Goal: Obtain resource: Obtain resource

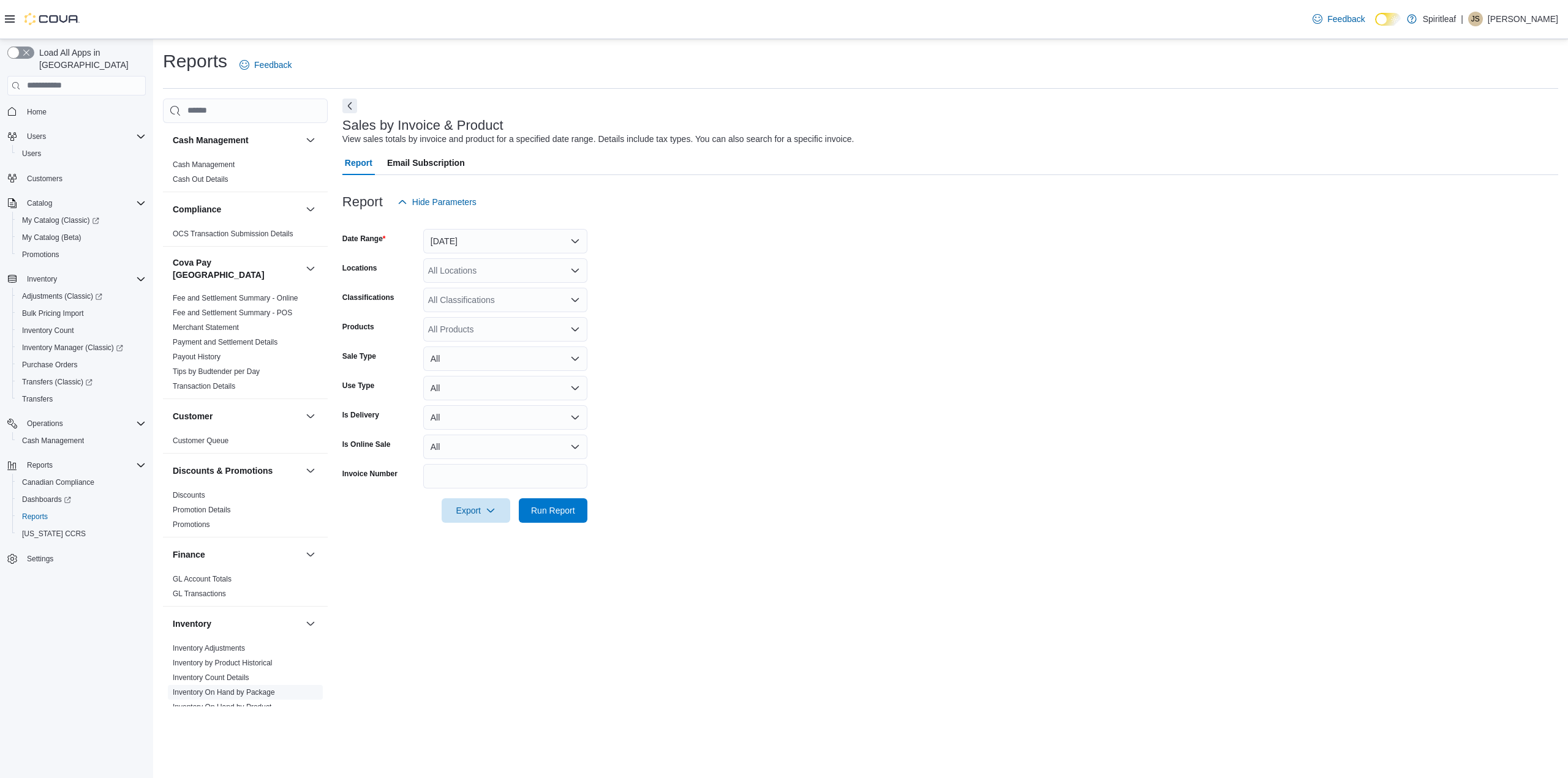
click at [244, 688] on link "Inventory On Hand by Package" at bounding box center [224, 692] width 102 height 8
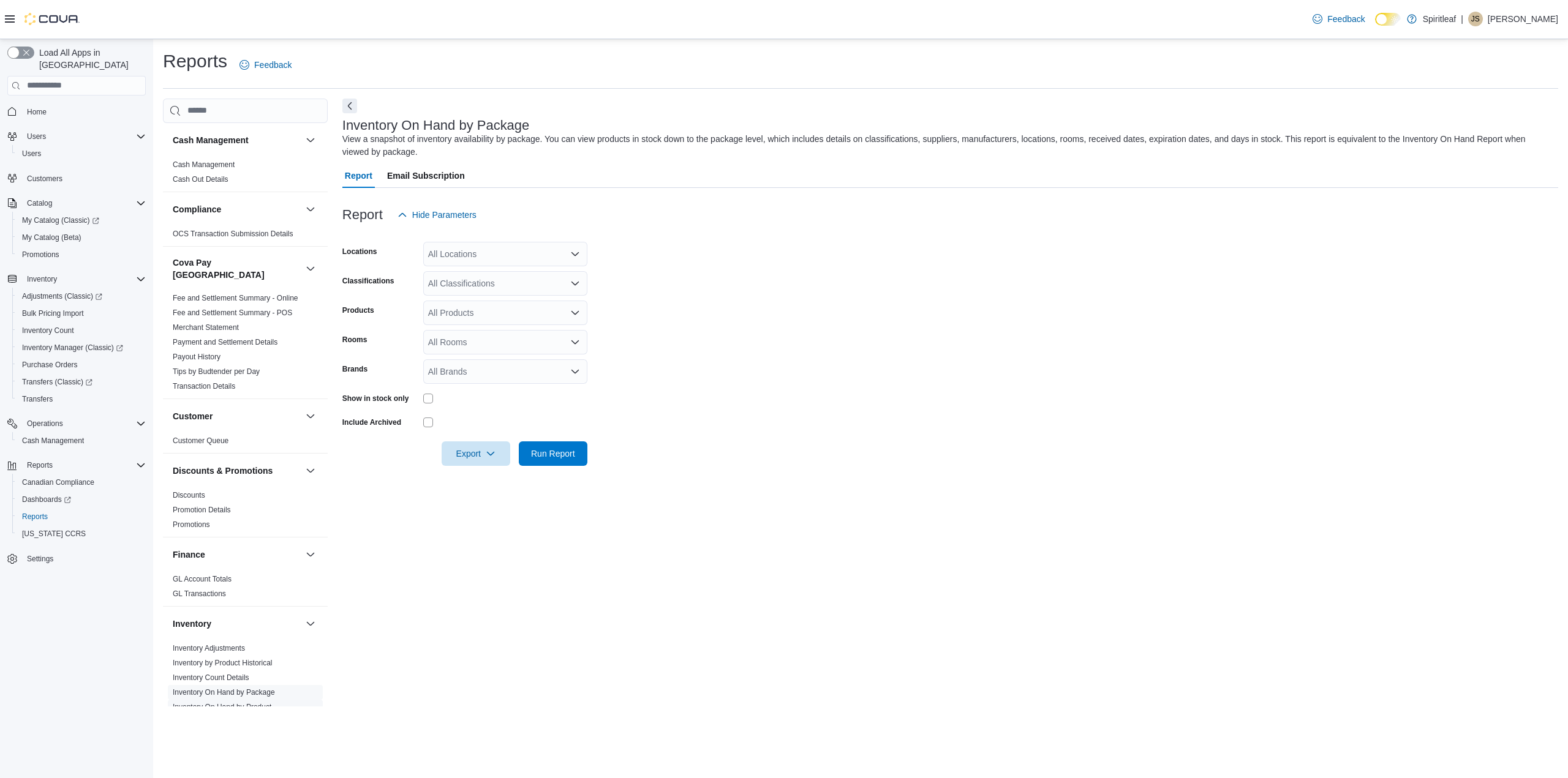
click at [233, 703] on link "Inventory On Hand by Product" at bounding box center [221, 706] width 99 height 8
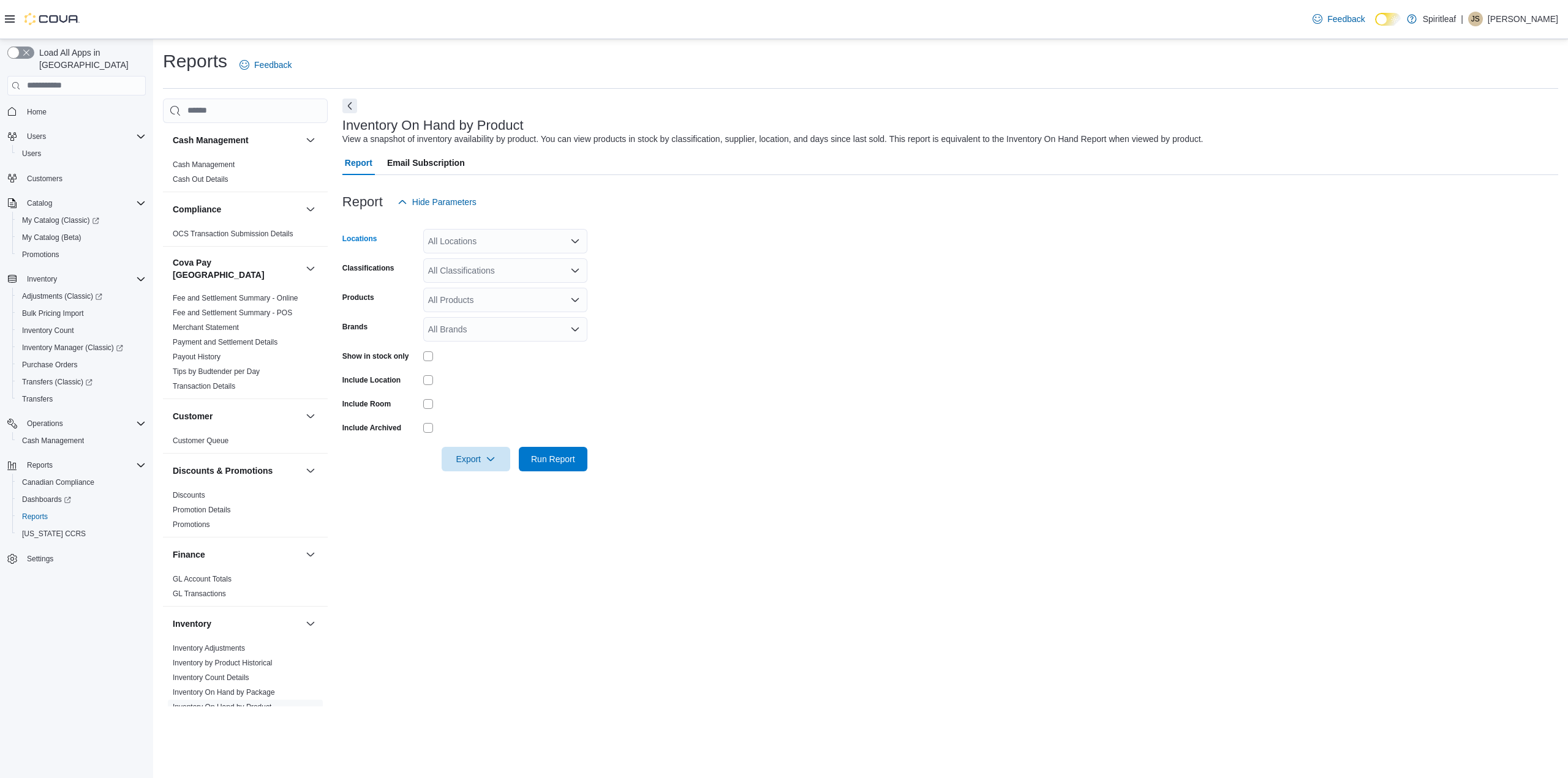
click at [523, 241] on div "All Locations" at bounding box center [505, 241] width 164 height 25
click at [798, 275] on form "Locations All Locations Combo box. Selected. Combo box input. All Locations. Ty…" at bounding box center [950, 343] width 1216 height 258
click at [526, 249] on div "All Locations" at bounding box center [505, 241] width 164 height 25
type input "***"
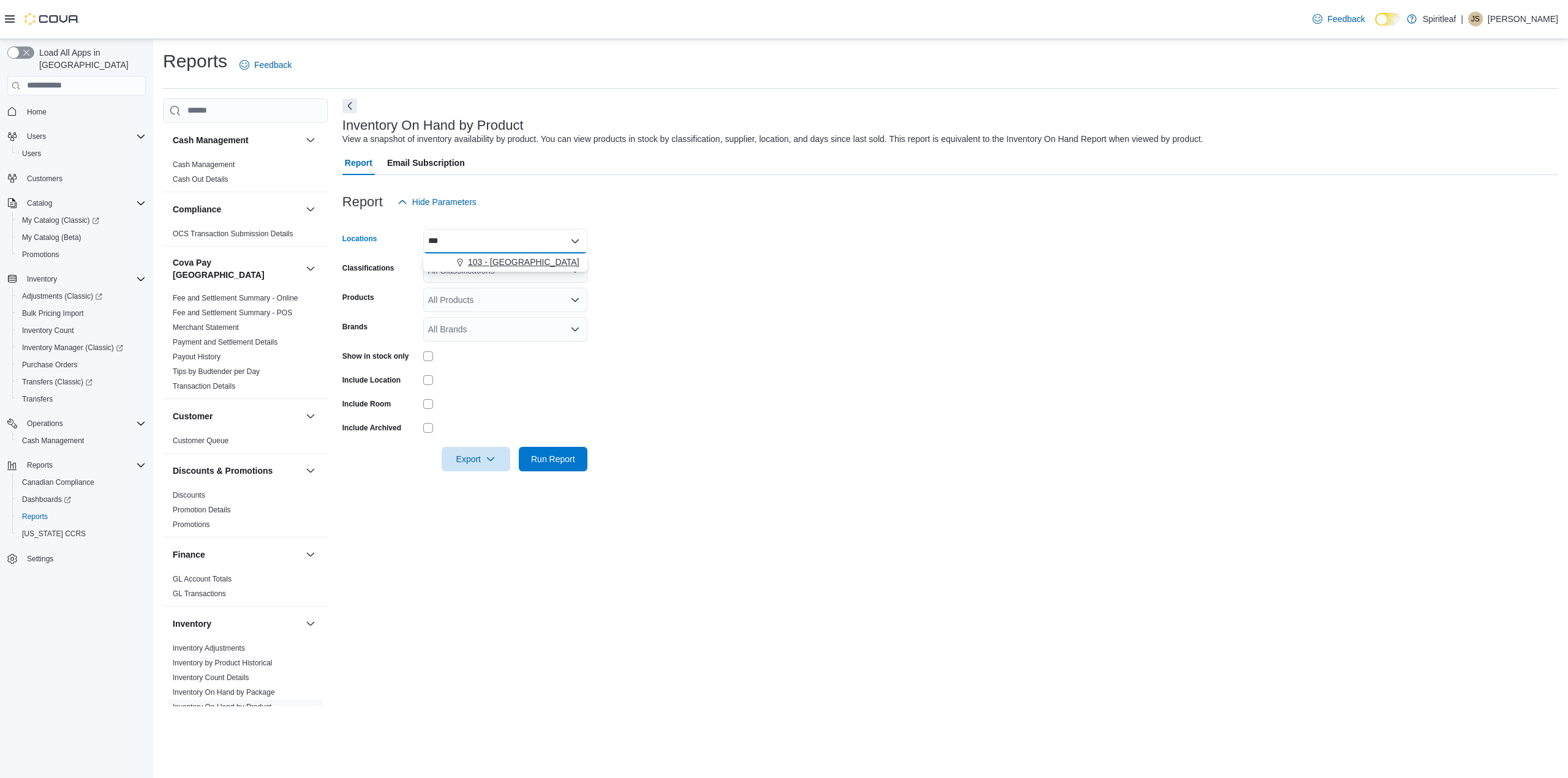
click at [537, 255] on button "103 - [GEOGRAPHIC_DATA]" at bounding box center [505, 263] width 164 height 18
click at [802, 317] on form "Locations 103 - [GEOGRAPHIC_DATA] Classifications All Classifications Products …" at bounding box center [950, 343] width 1216 height 258
click at [511, 275] on div "All Classifications" at bounding box center [505, 270] width 164 height 25
click at [680, 285] on form "Locations 103 - [GEOGRAPHIC_DATA] Classifications All Classifications Products …" at bounding box center [950, 343] width 1216 height 258
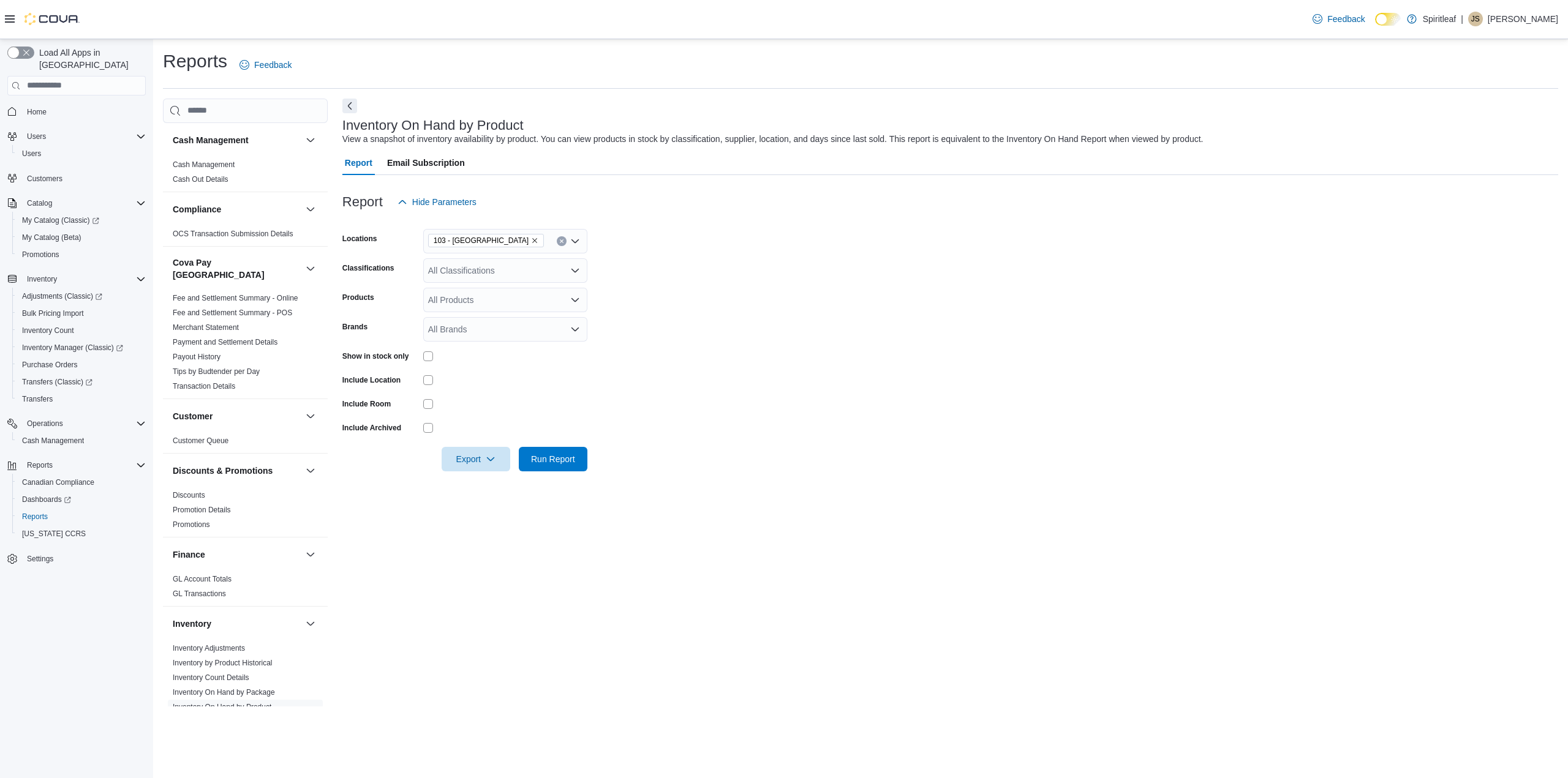
click at [490, 268] on div "All Classifications" at bounding box center [505, 270] width 164 height 25
click at [467, 384] on span "Infused Pre-Roll" at bounding box center [480, 385] width 61 height 12
click at [467, 371] on span "Beverage" at bounding box center [468, 367] width 37 height 12
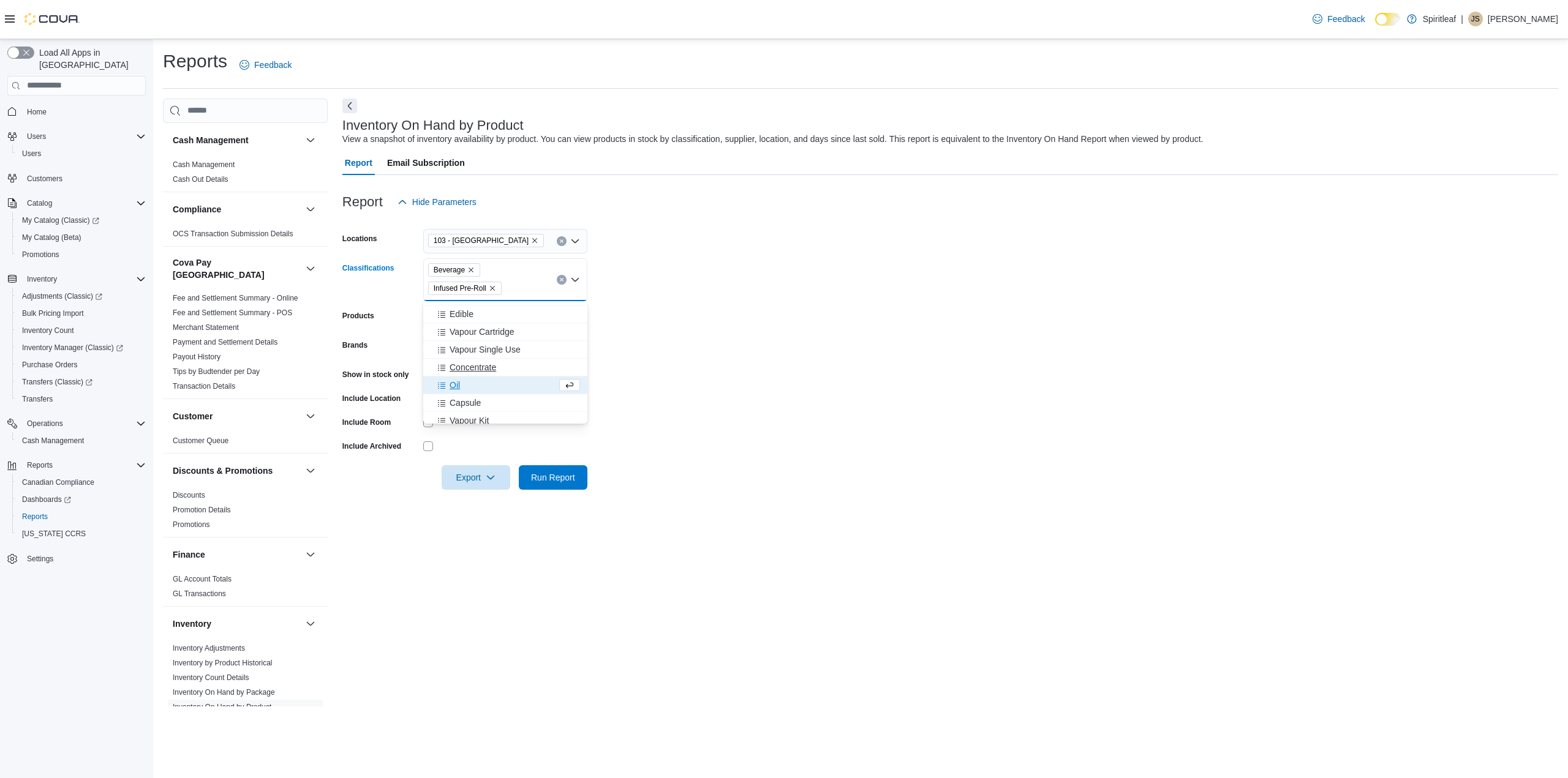
click at [475, 368] on span "Concentrate" at bounding box center [473, 368] width 47 height 12
click at [476, 314] on div "Edible" at bounding box center [505, 314] width 149 height 12
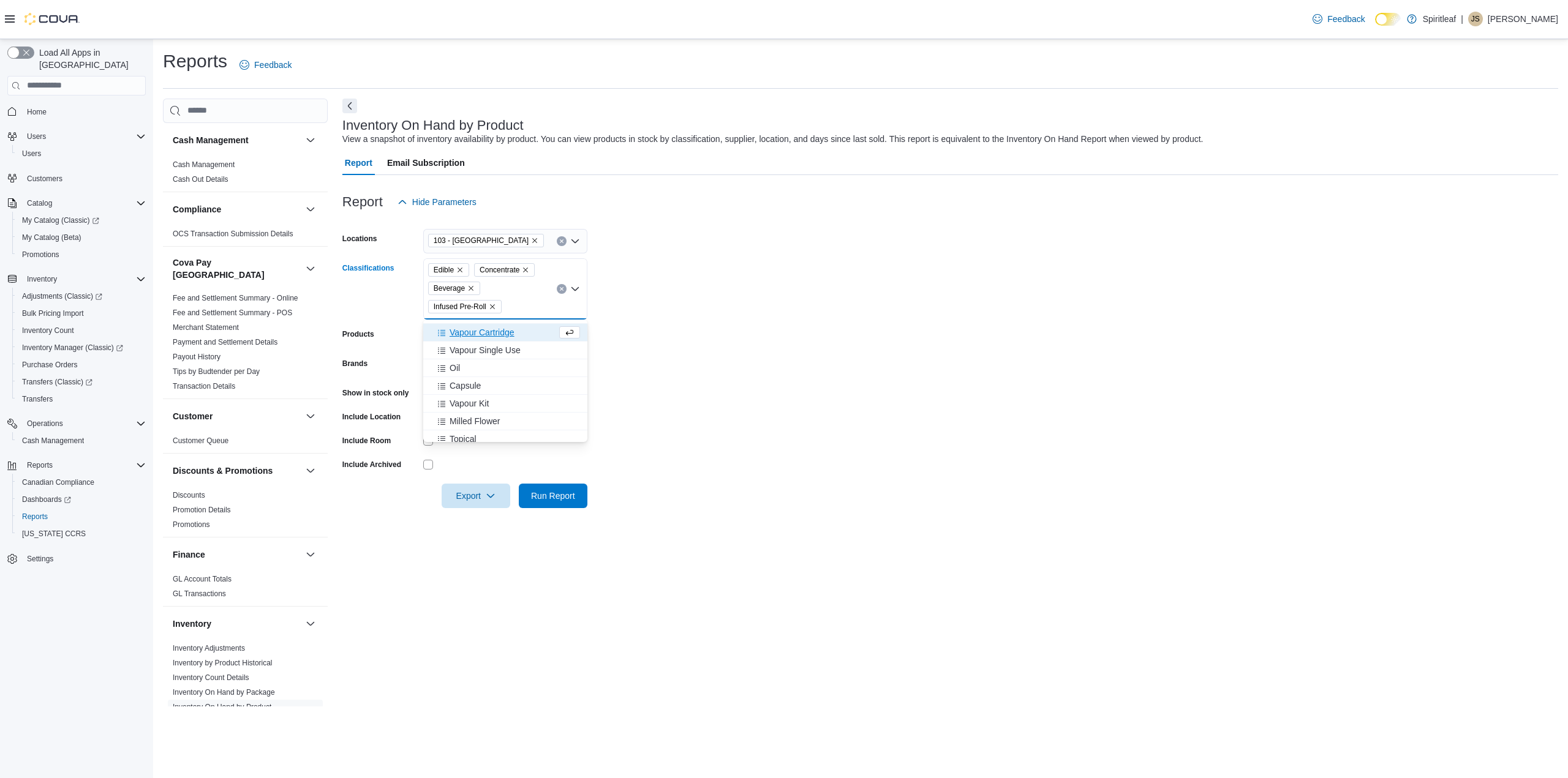
click at [750, 422] on form "Locations 103 - [GEOGRAPHIC_DATA] Classifications Edible Concentrate Beverage I…" at bounding box center [950, 362] width 1216 height 294
click at [566, 490] on span "Run Report" at bounding box center [553, 496] width 54 height 25
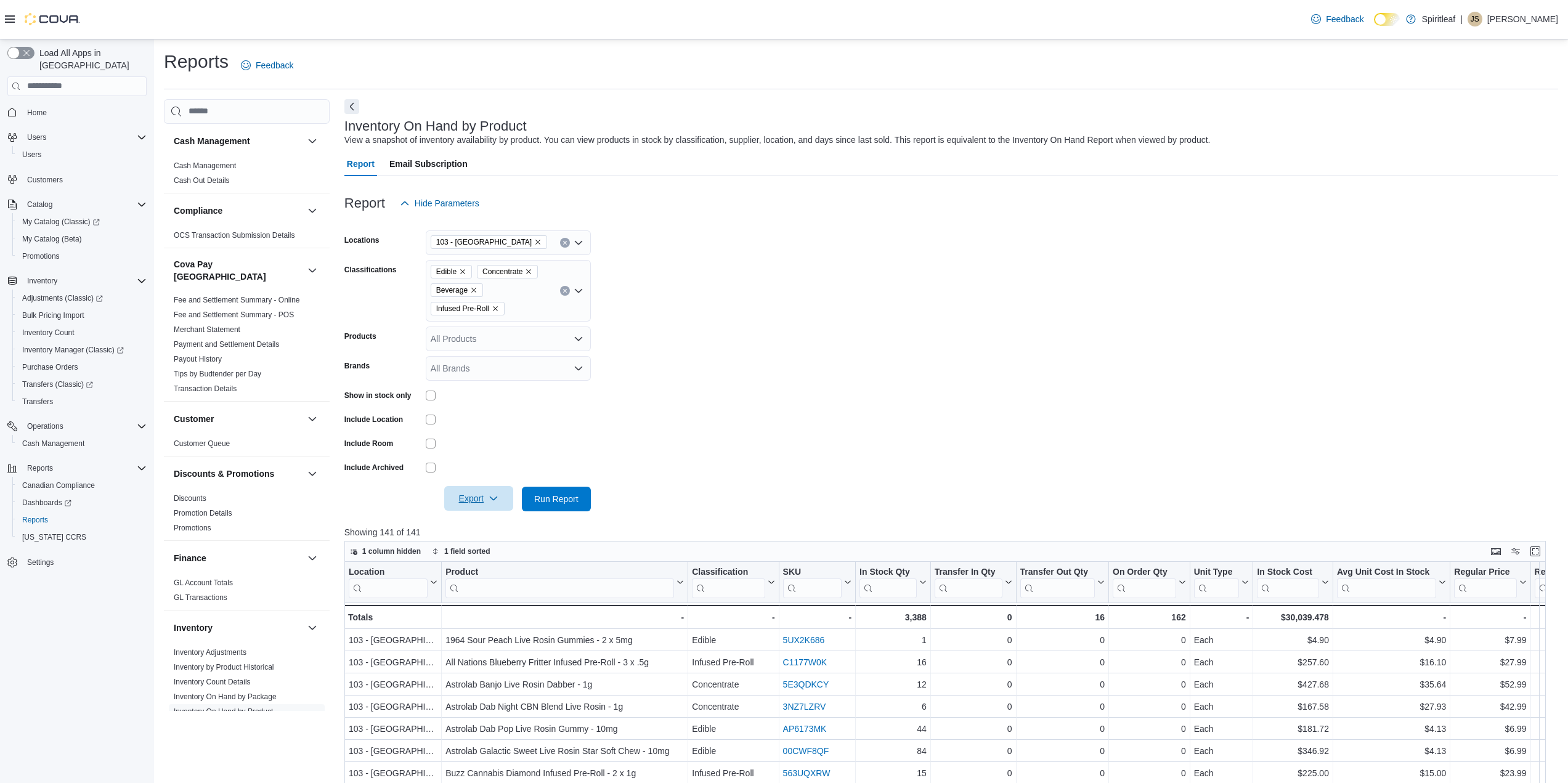
click at [483, 493] on span "Export" at bounding box center [479, 499] width 55 height 25
click at [482, 526] on span "Export to Excel" at bounding box center [480, 524] width 55 height 10
